Goal: Navigation & Orientation: Find specific page/section

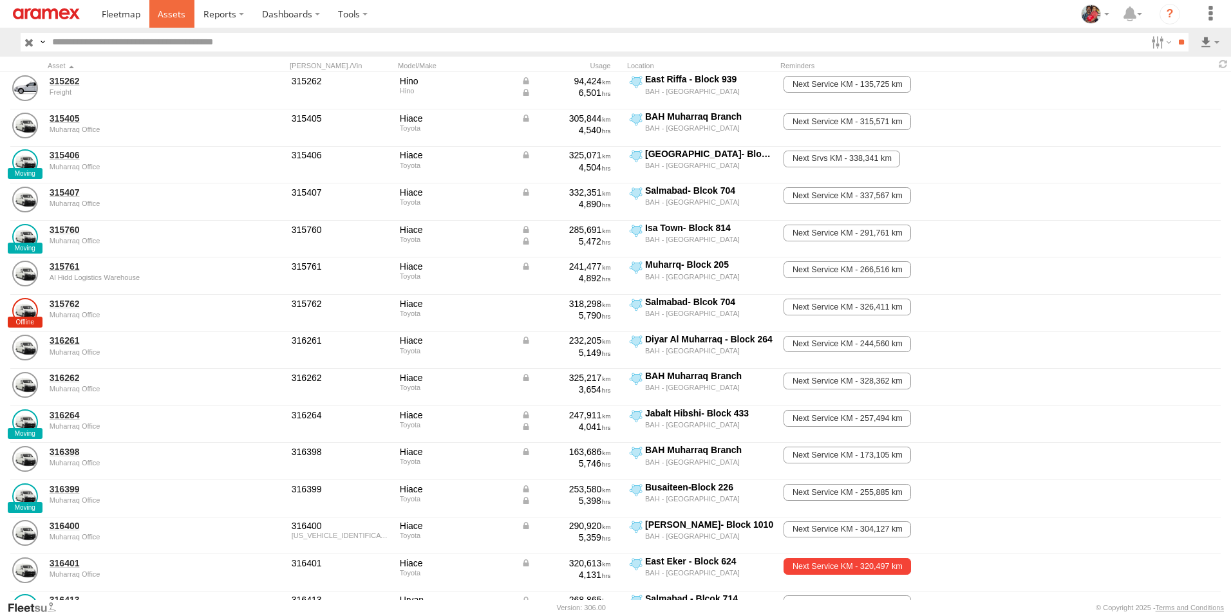
click at [167, 10] on span at bounding box center [172, 14] width 28 height 12
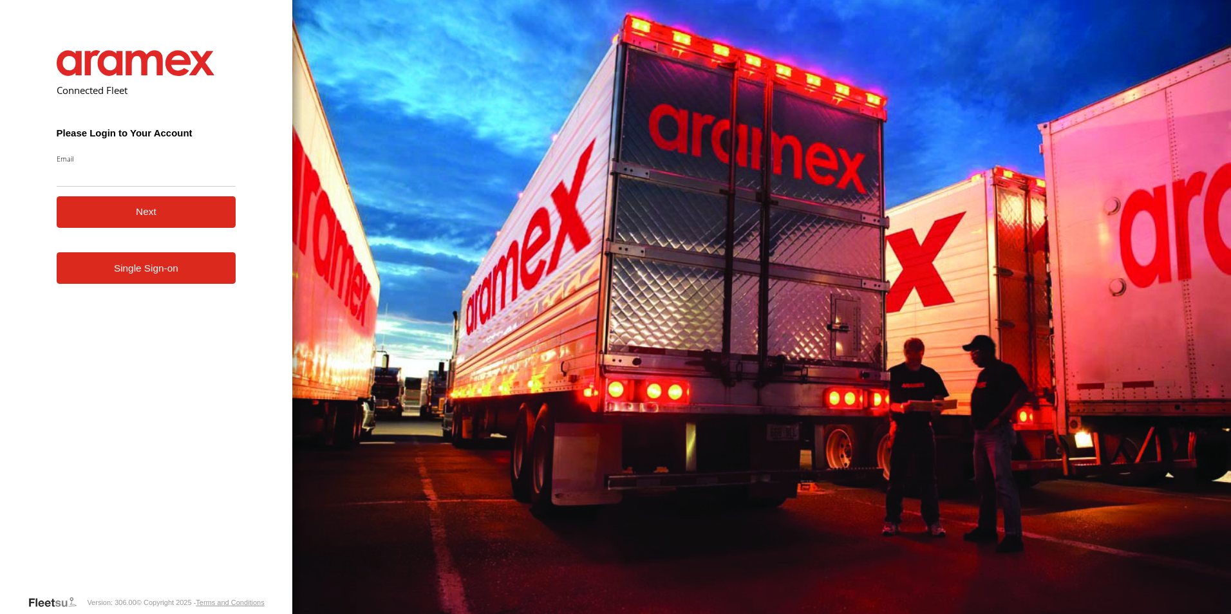
type input "**********"
click at [120, 211] on button "Next" at bounding box center [147, 212] width 180 height 32
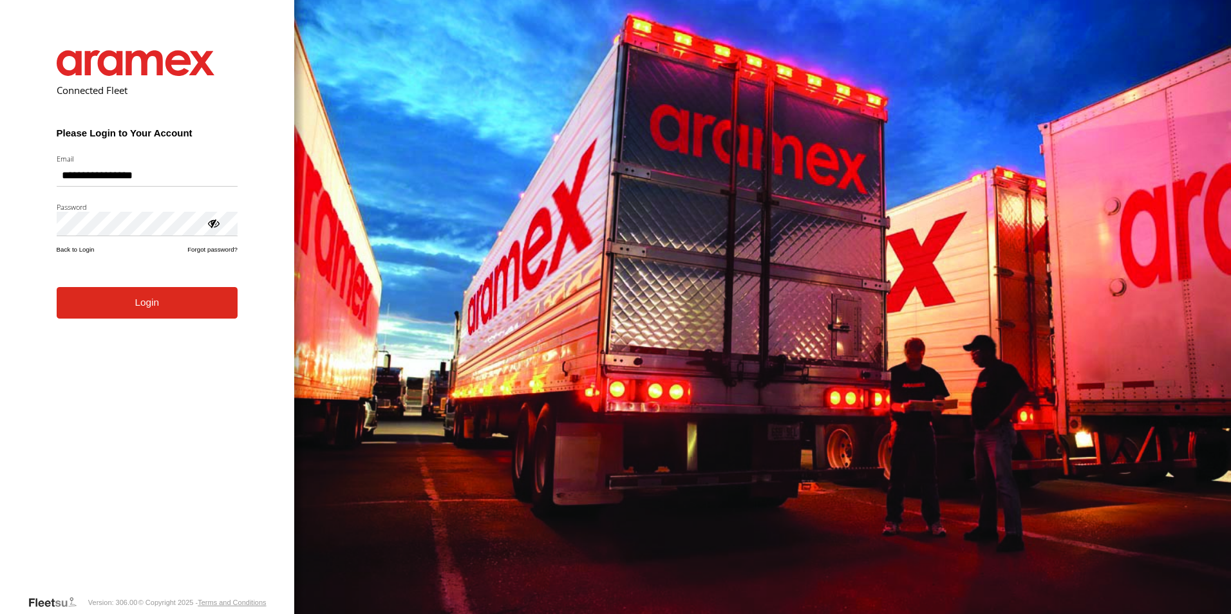
click at [148, 305] on button "Login" at bounding box center [147, 303] width 181 height 32
